Goal: Information Seeking & Learning: Learn about a topic

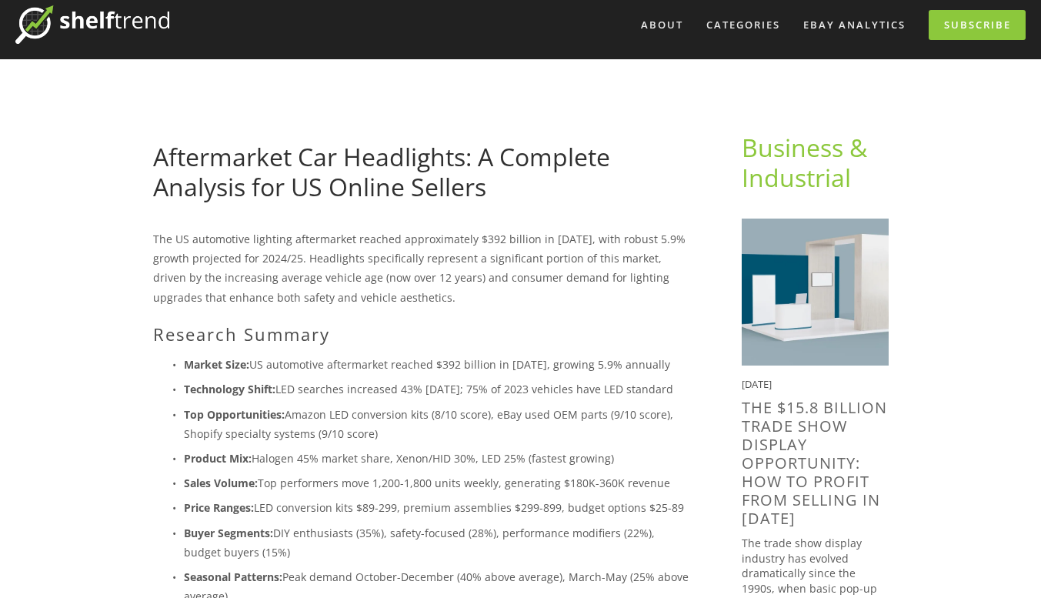
scroll to position [77, 0]
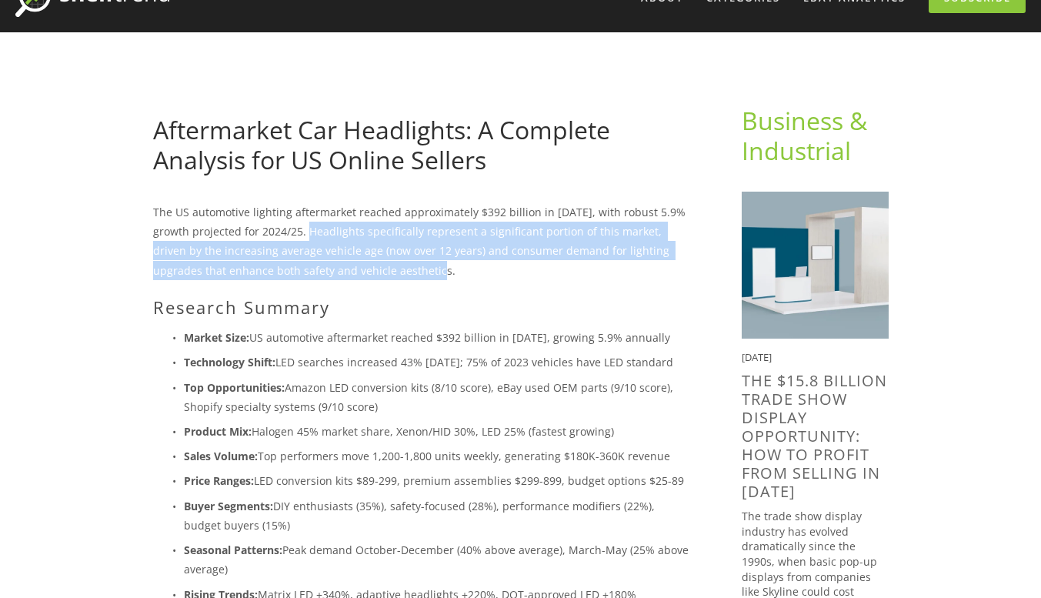
drag, startPoint x: 323, startPoint y: 228, endPoint x: 559, endPoint y: 269, distance: 239.7
click at [559, 269] on p "The US automotive lighting aftermarket reached approximately $392 billion in [D…" at bounding box center [422, 241] width 539 height 78
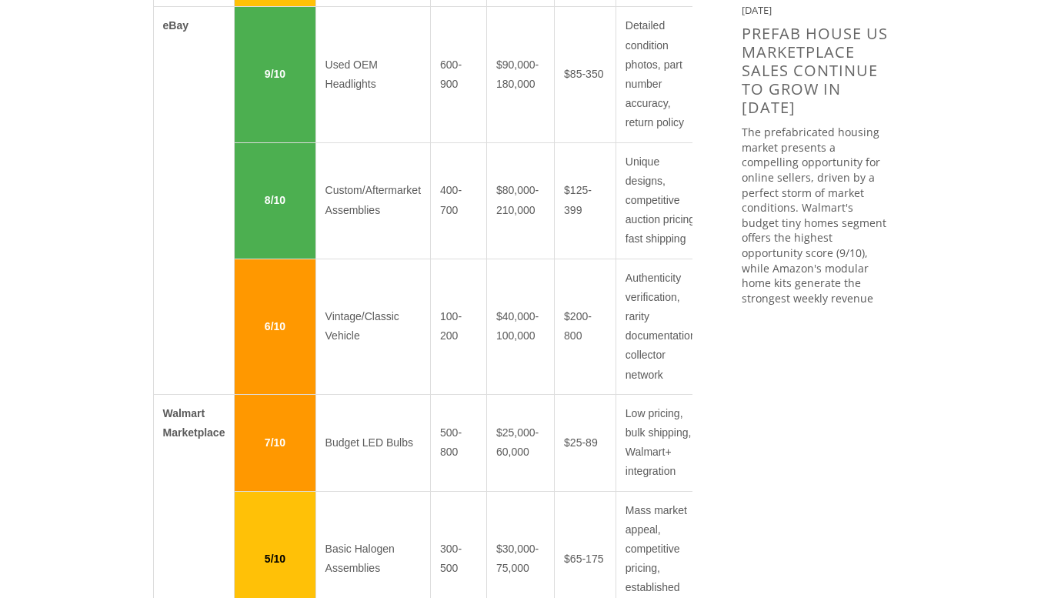
scroll to position [1462, 0]
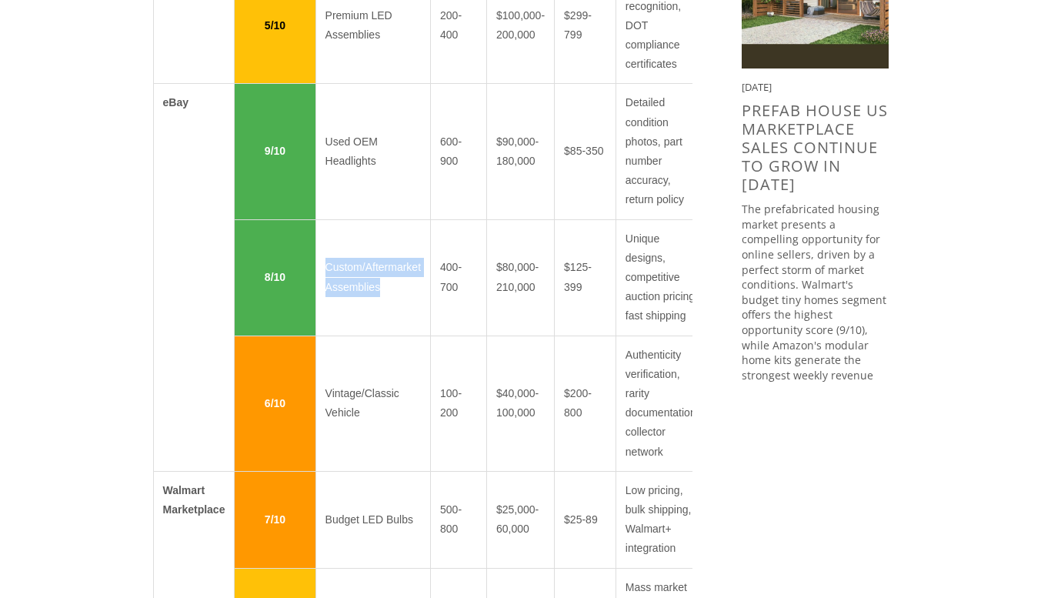
drag, startPoint x: 320, startPoint y: 263, endPoint x: 397, endPoint y: 289, distance: 81.3
click at [397, 289] on td "Custom/Aftermarket Assemblies" at bounding box center [372, 277] width 115 height 116
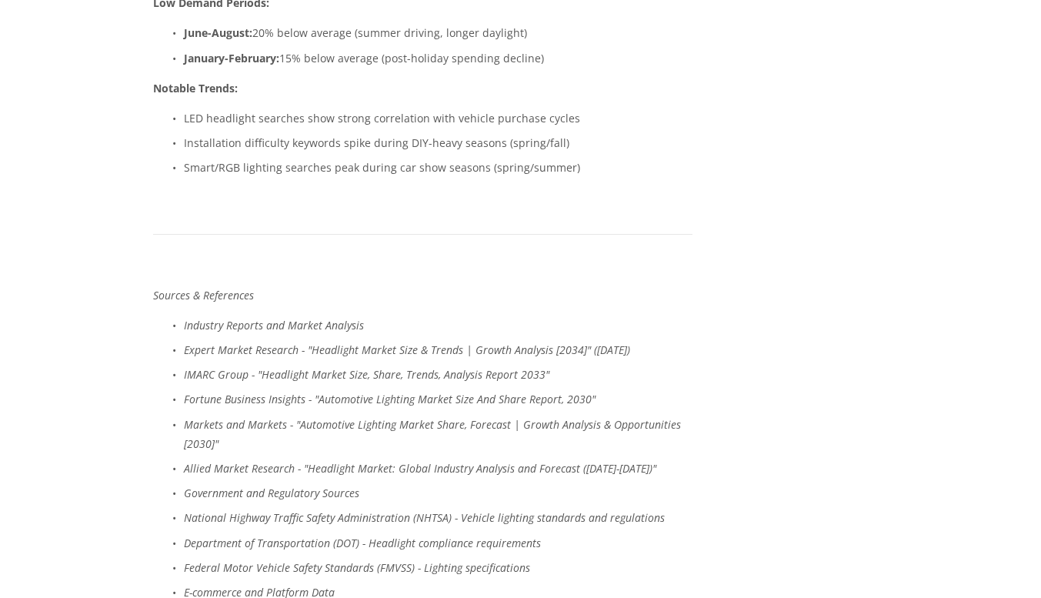
scroll to position [4386, 0]
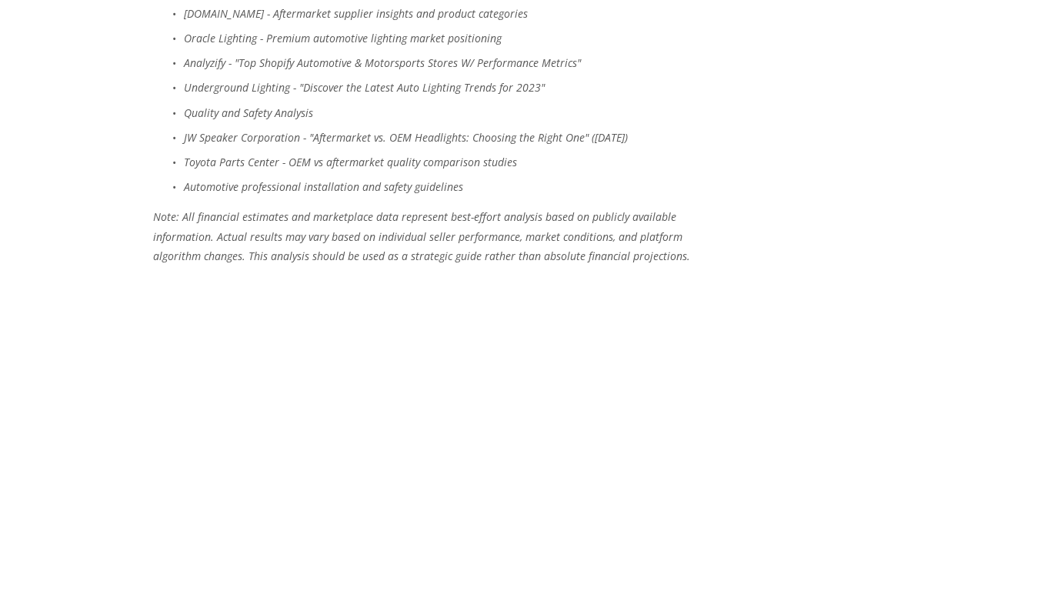
scroll to position [5241, 0]
click at [302, 189] on p "Automotive professional installation and safety guidelines" at bounding box center [438, 185] width 509 height 19
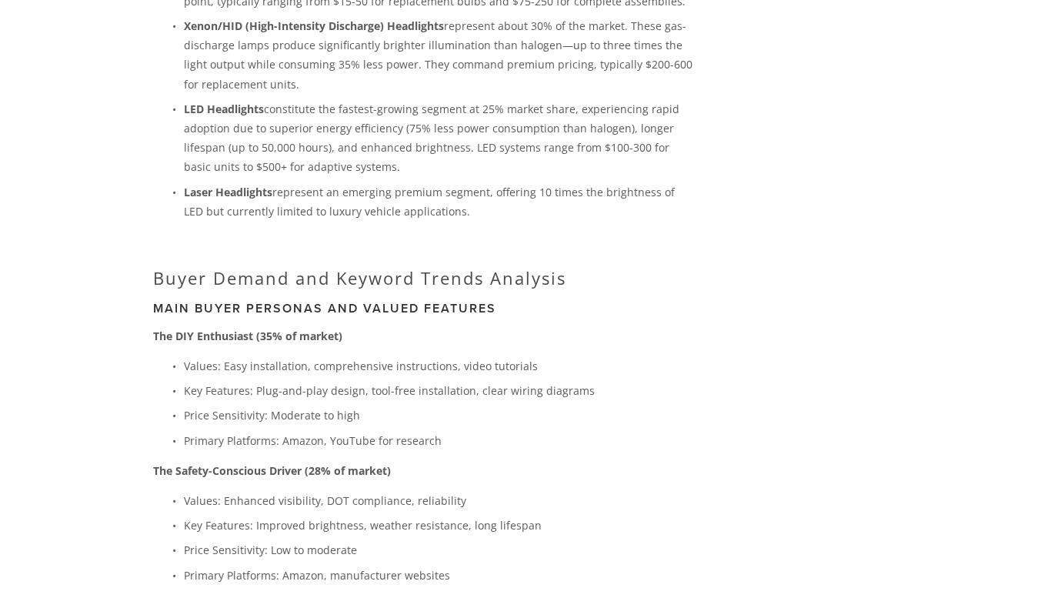
scroll to position [2885, 0]
